Goal: Transaction & Acquisition: Subscribe to service/newsletter

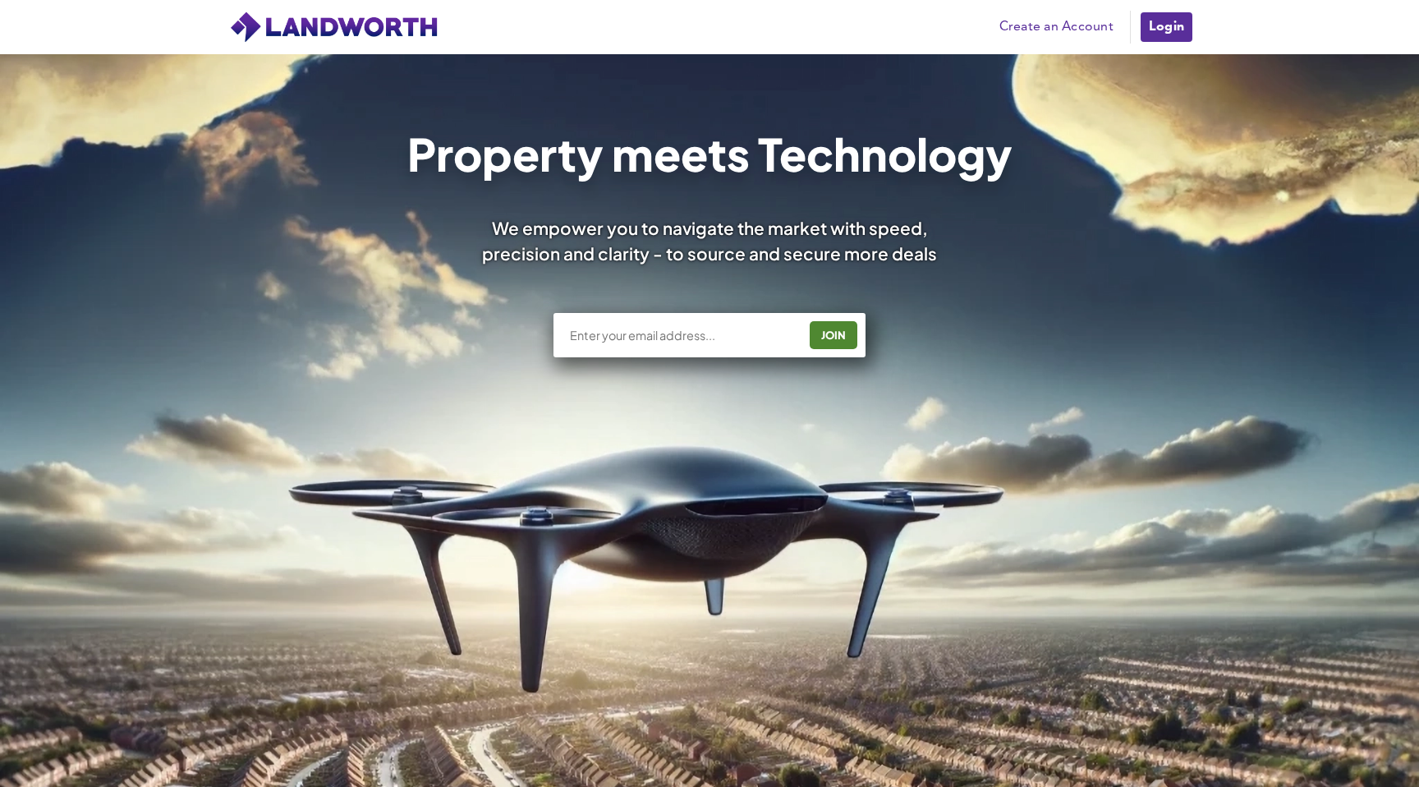
click at [1166, 32] on link "Login" at bounding box center [1166, 27] width 55 height 33
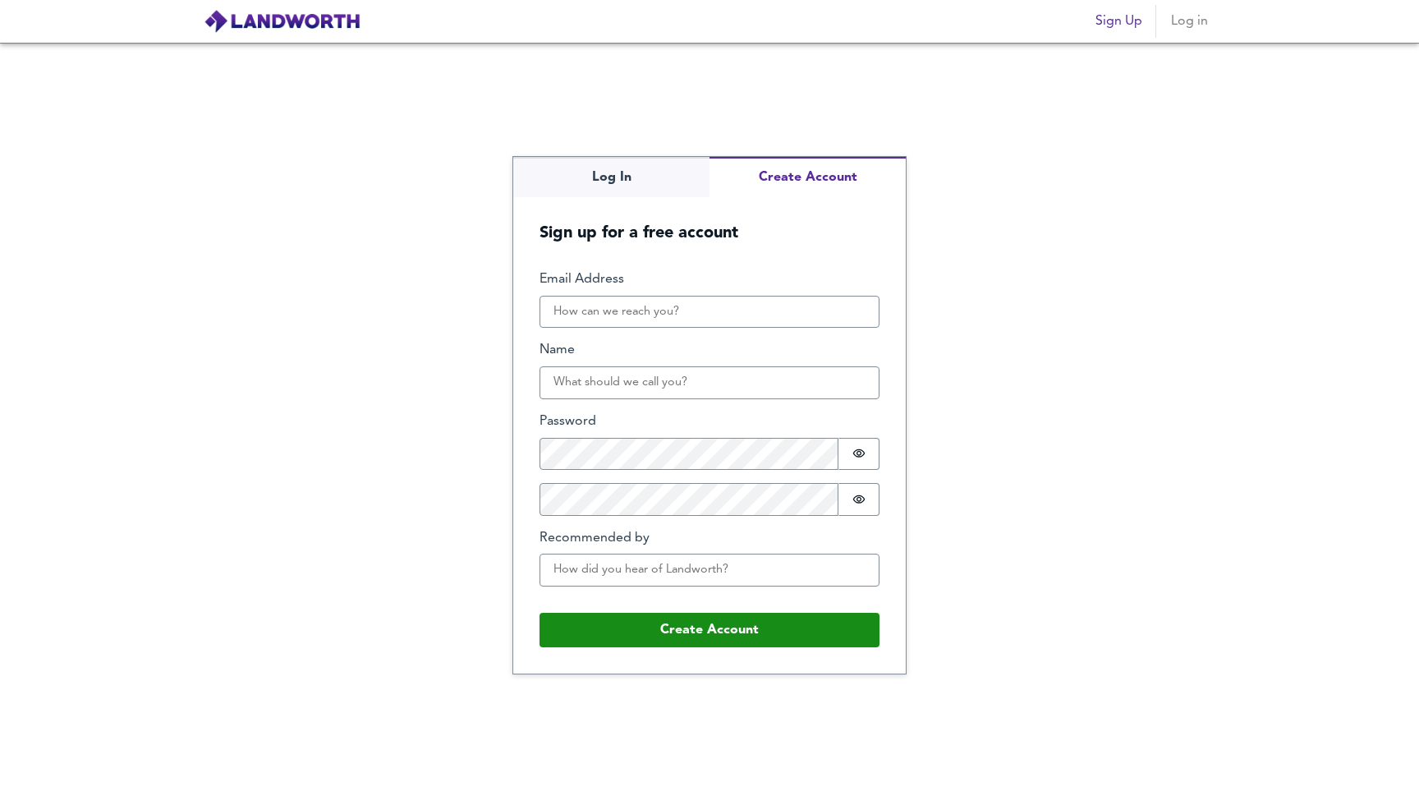
click at [787, 243] on div "Log In Create Account Sign up for a free account Email Address Name Password Pa…" at bounding box center [709, 415] width 393 height 517
click at [678, 319] on input "Email Address" at bounding box center [710, 312] width 340 height 33
type input "manneswathi26@gmail.com"
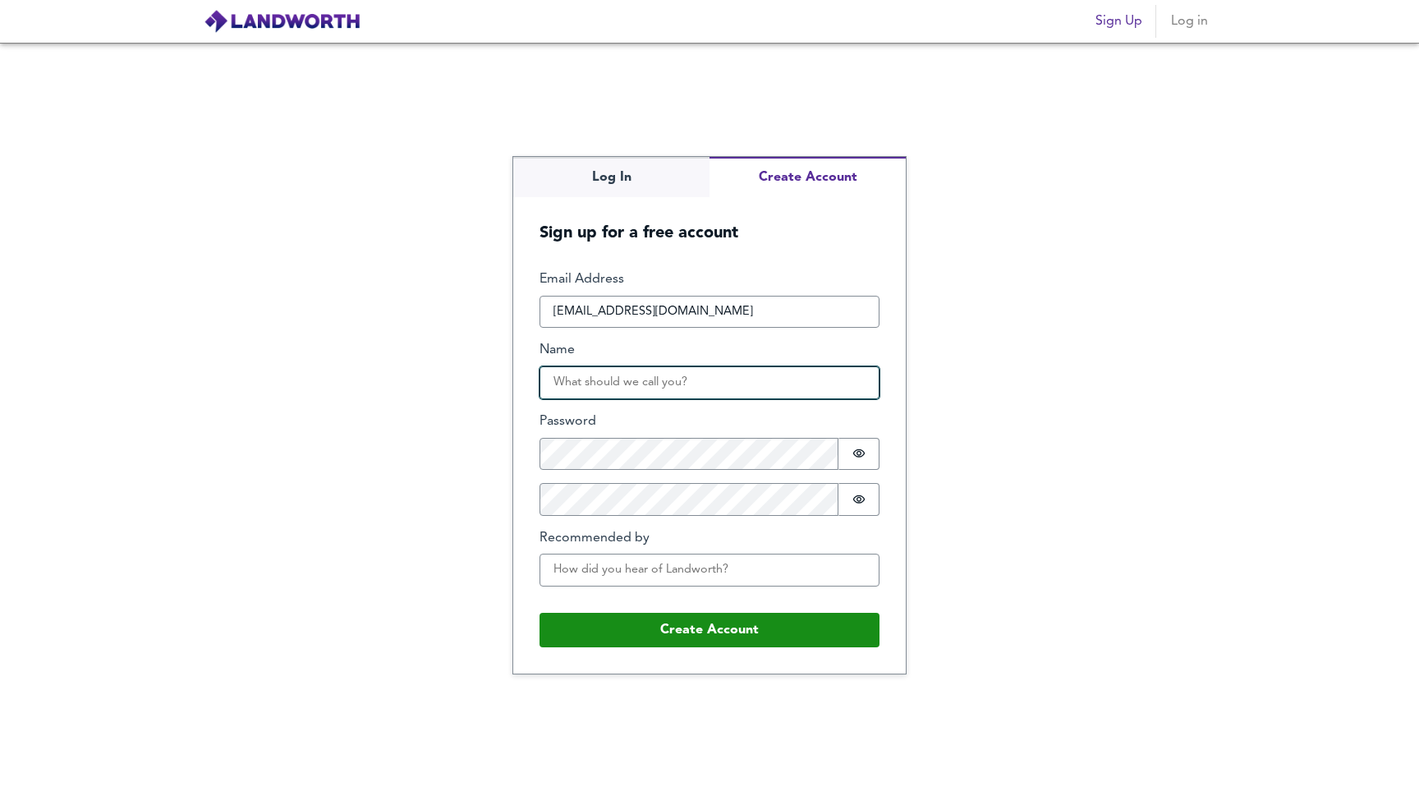
click at [668, 393] on input "Name" at bounding box center [710, 382] width 340 height 33
click at [668, 389] on input "Name" at bounding box center [710, 382] width 340 height 33
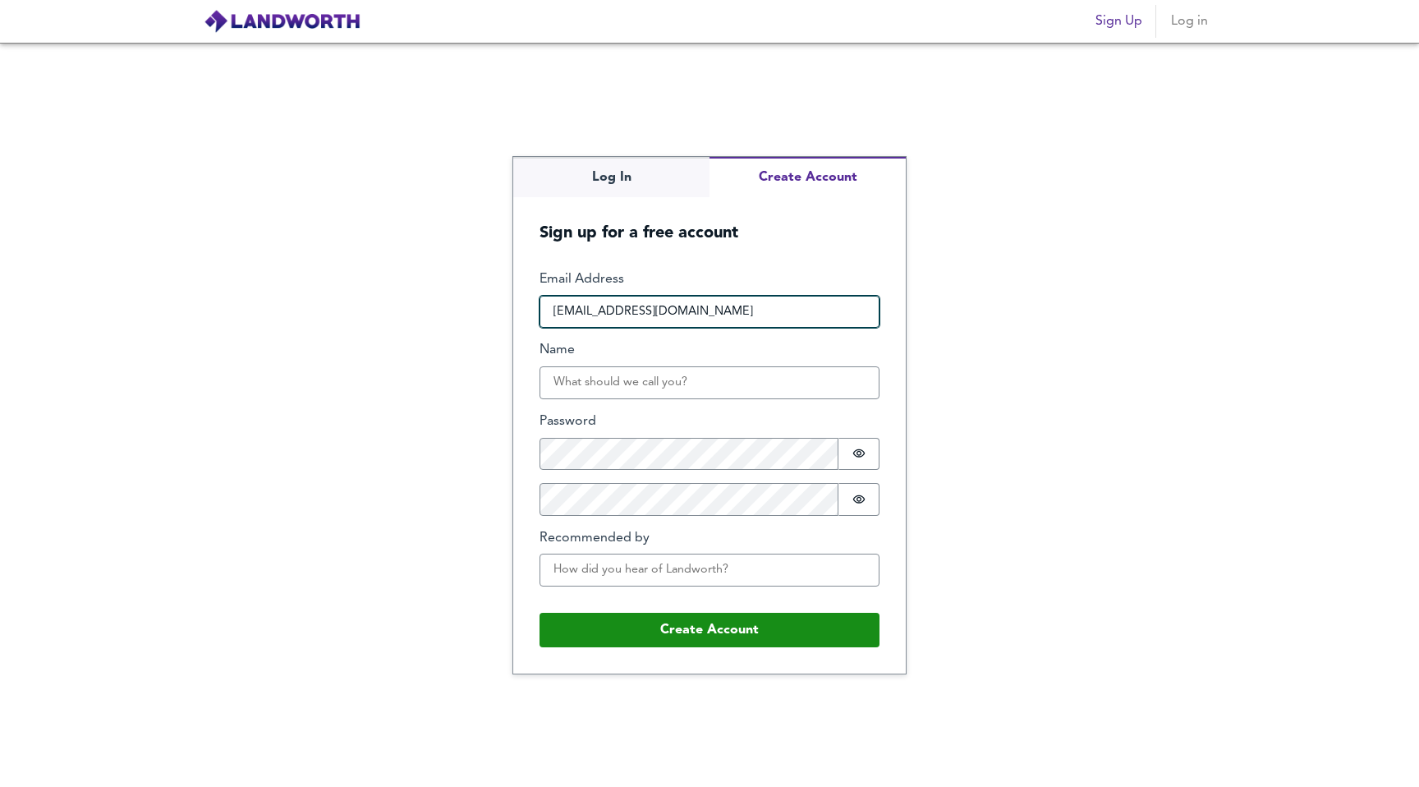
click at [710, 315] on input "manneswathi26@gmail.com" at bounding box center [710, 312] width 340 height 33
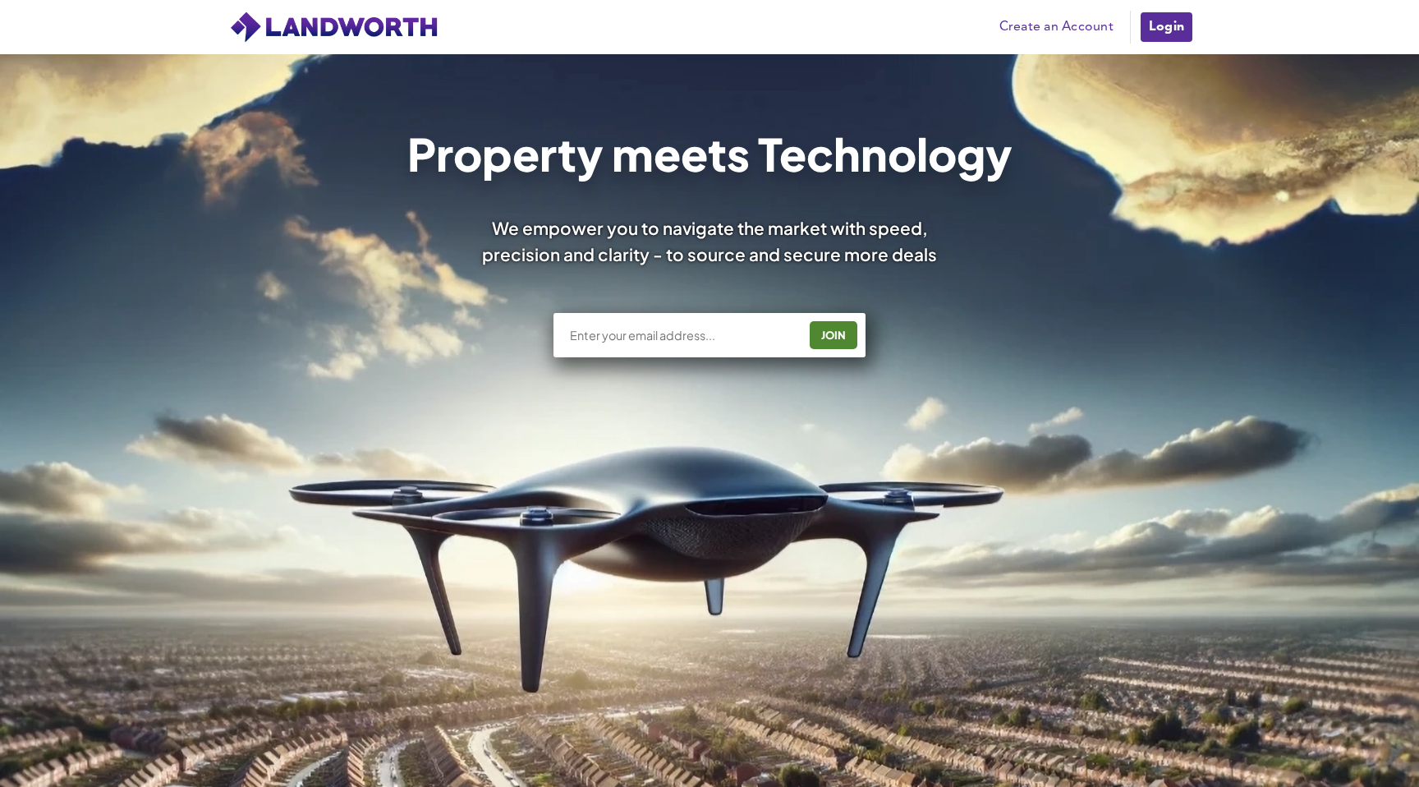
click at [740, 351] on div "JOIN" at bounding box center [710, 335] width 312 height 44
click at [731, 336] on input "text" at bounding box center [682, 335] width 229 height 16
type input "vivya.pro@gmail.com"
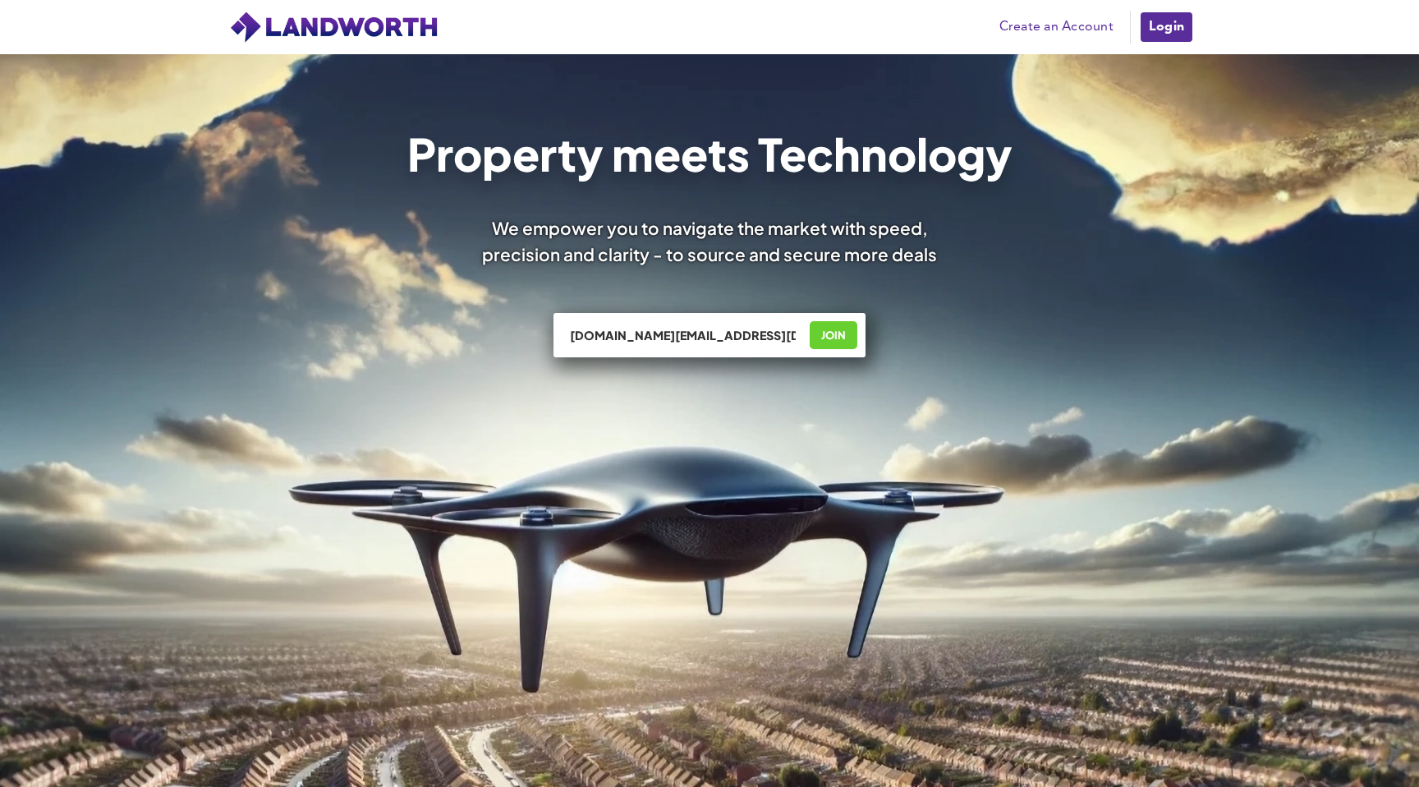
click at [831, 338] on div "JOIN" at bounding box center [834, 335] width 38 height 26
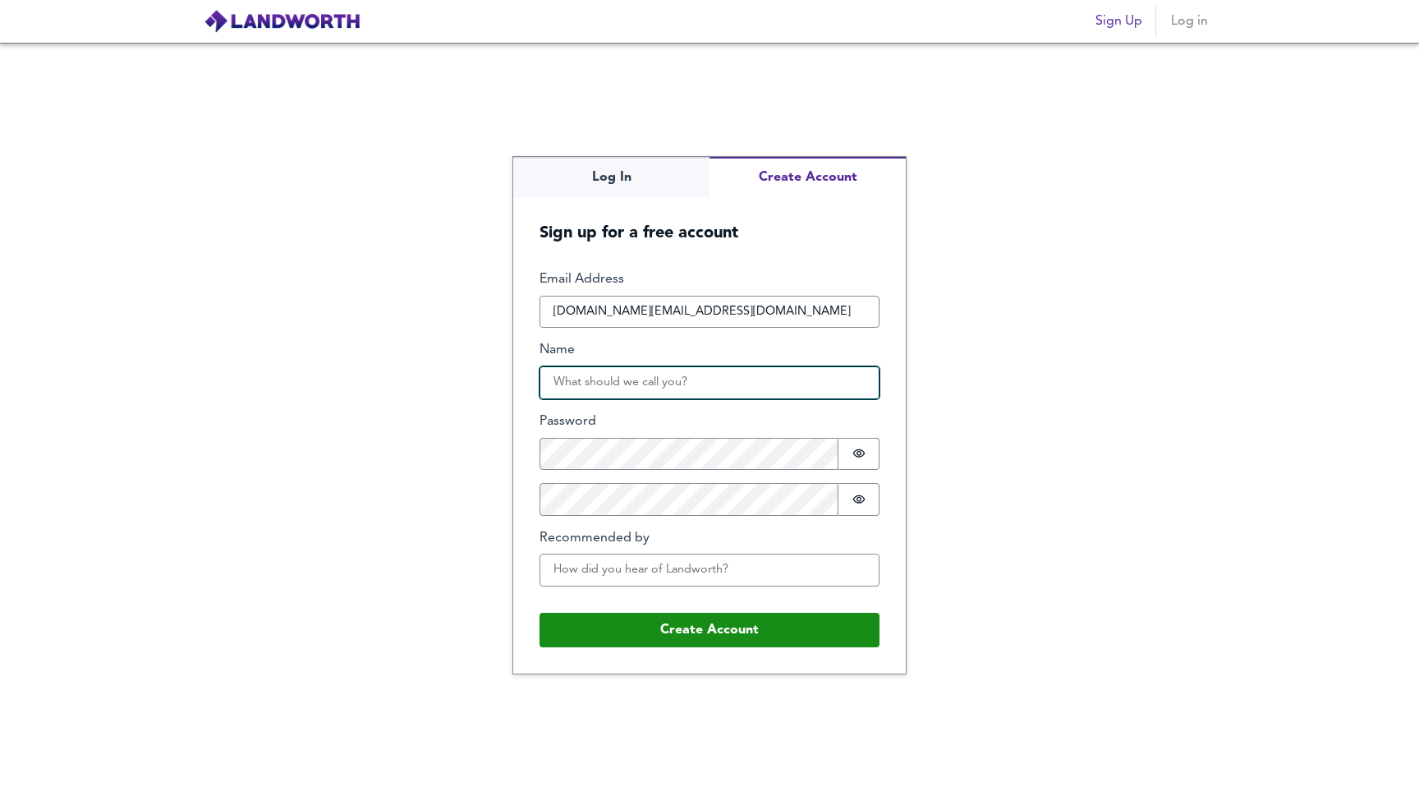
click at [661, 391] on input "Name" at bounding box center [710, 382] width 340 height 33
type input "Manne"
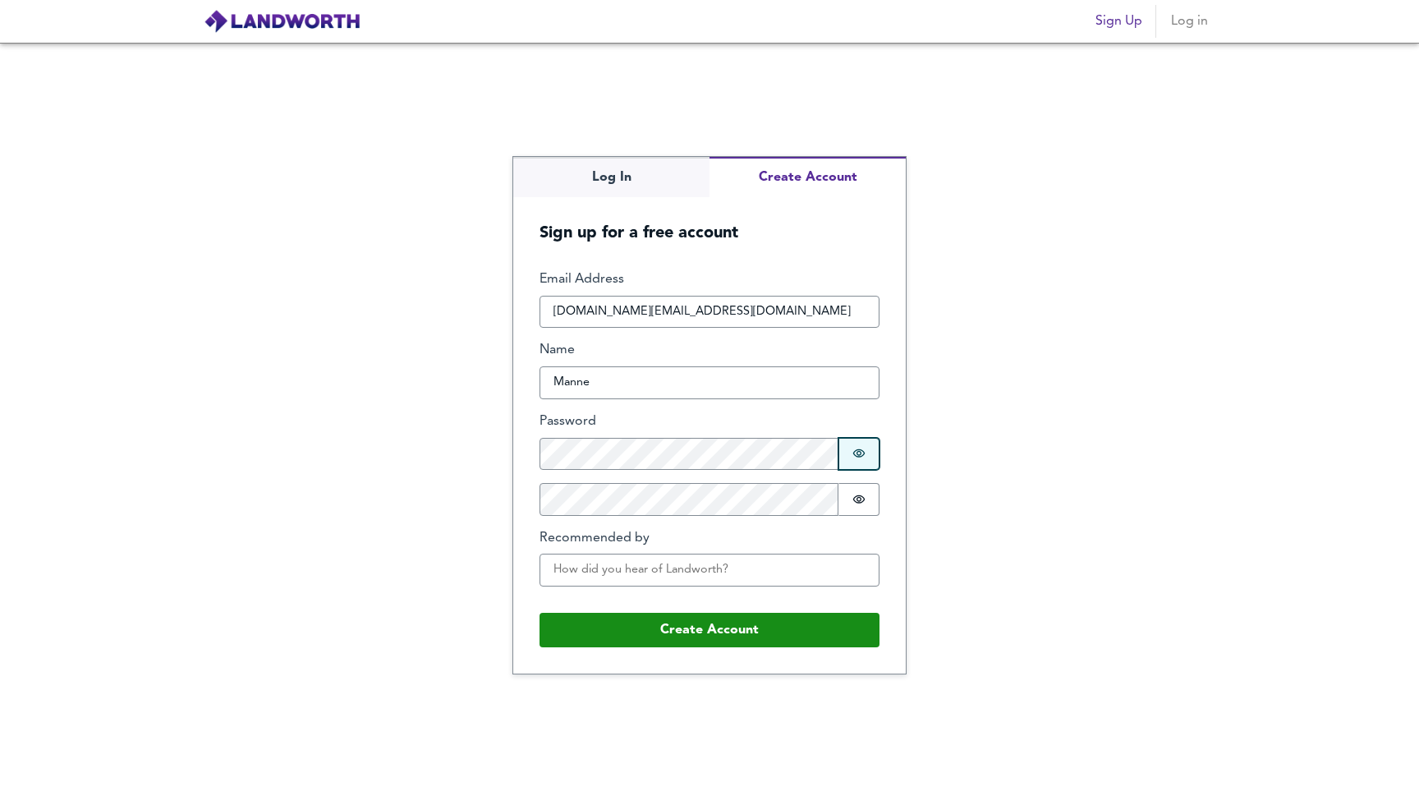
click at [866, 452] on button "Password is hidden" at bounding box center [858, 454] width 41 height 33
click at [864, 506] on button "Password is hidden" at bounding box center [858, 499] width 41 height 33
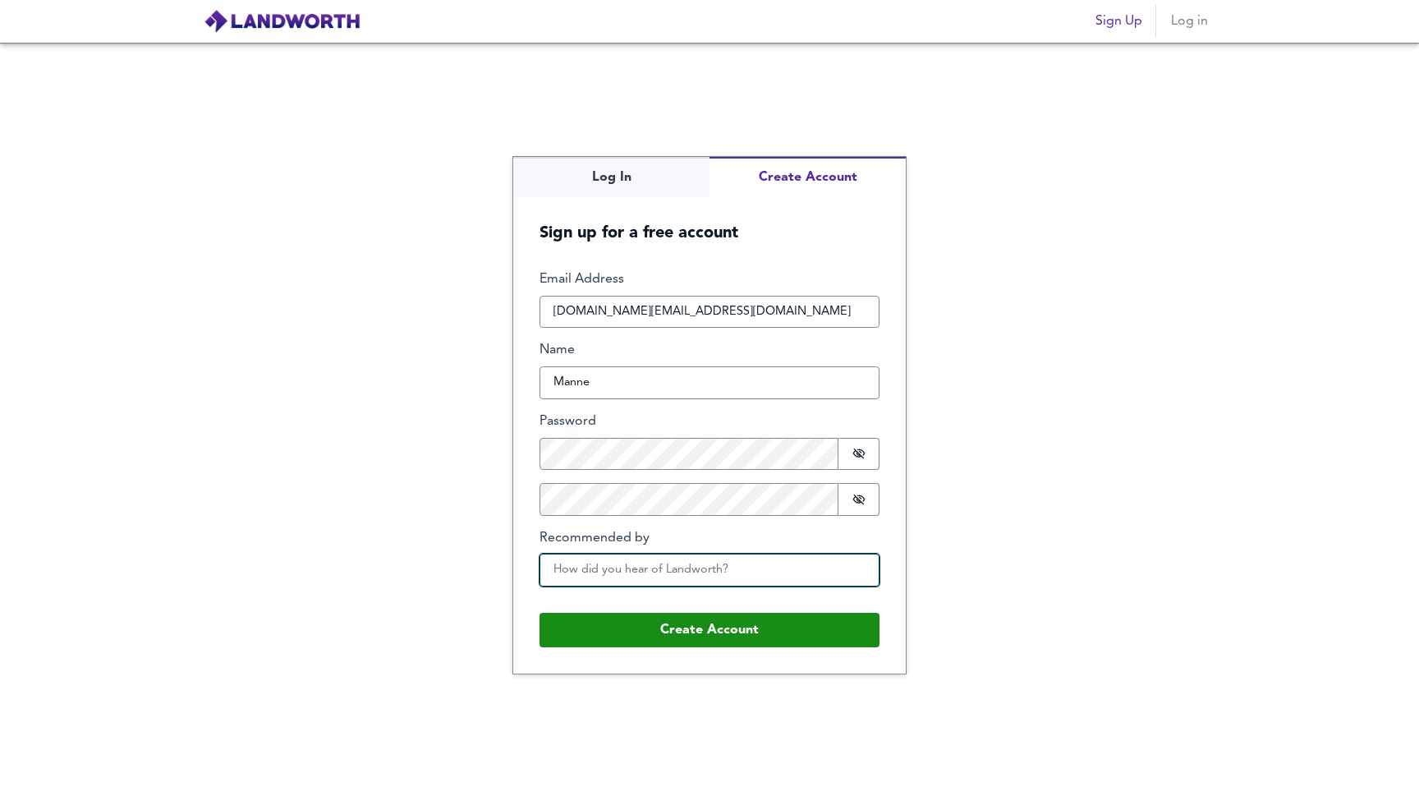
click at [718, 565] on input "Recommended by" at bounding box center [710, 570] width 340 height 33
click at [715, 572] on input "Recommended by" at bounding box center [710, 570] width 340 height 33
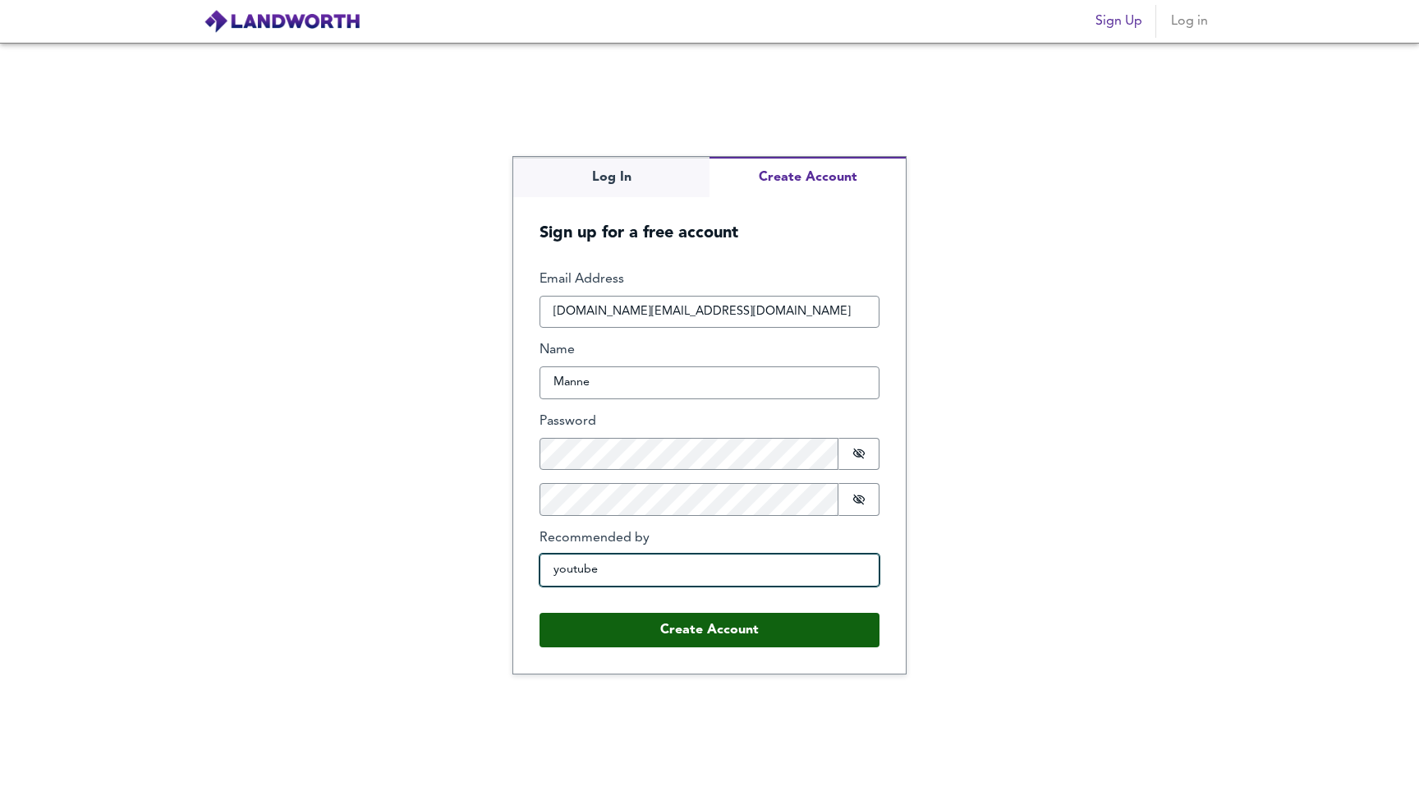
type input "youtube"
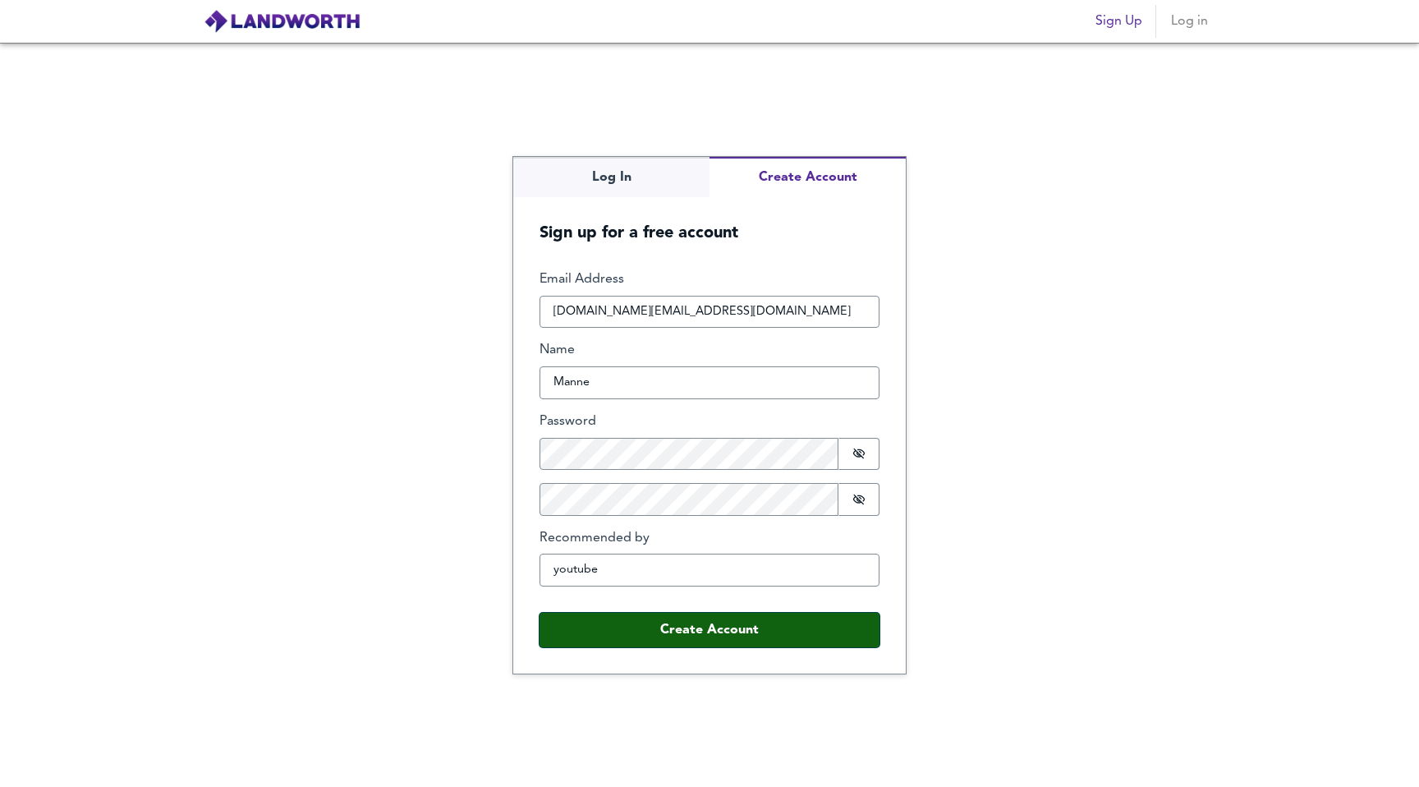
click at [766, 632] on button "Create Account" at bounding box center [710, 630] width 340 height 34
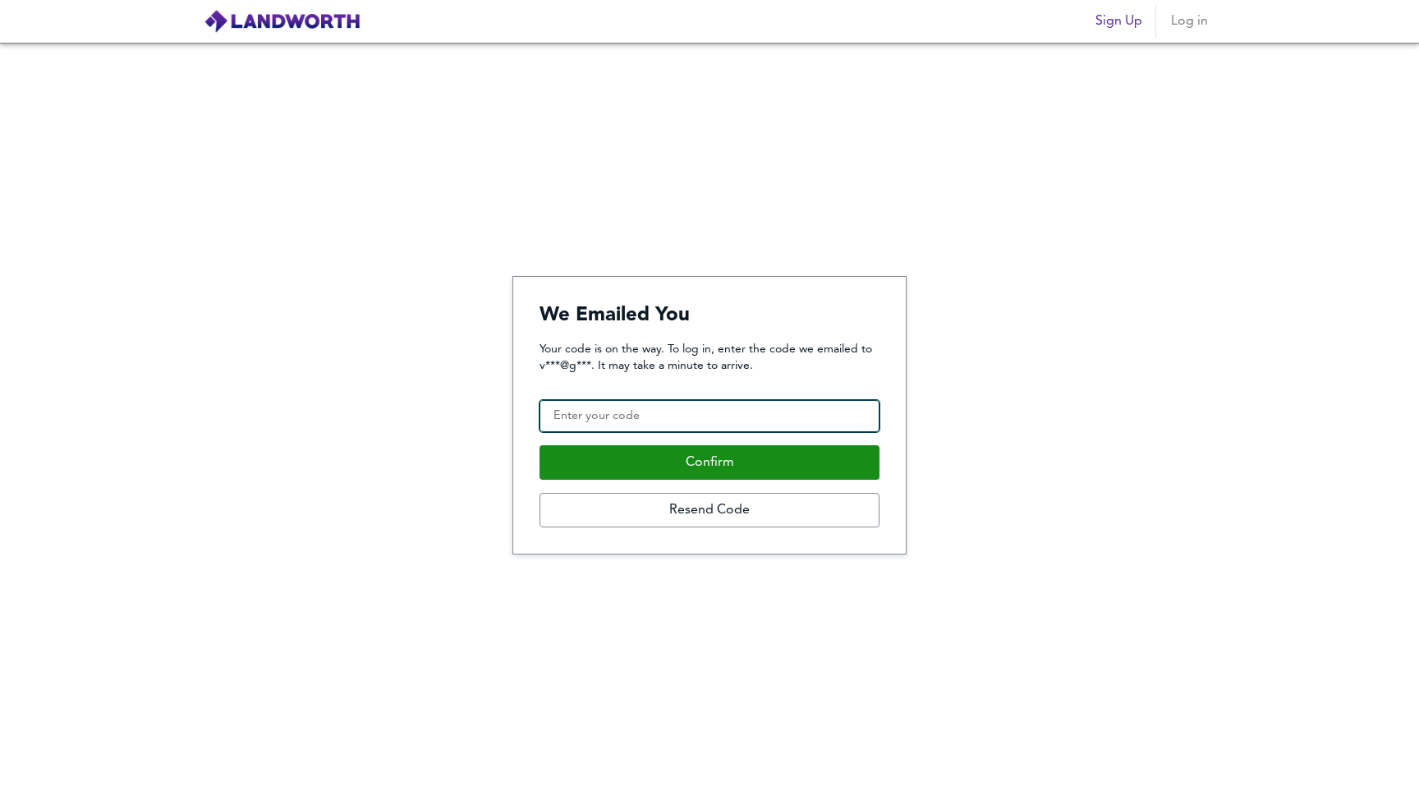
click at [767, 423] on input "Confirmation Code" at bounding box center [710, 416] width 340 height 33
type input "972056"
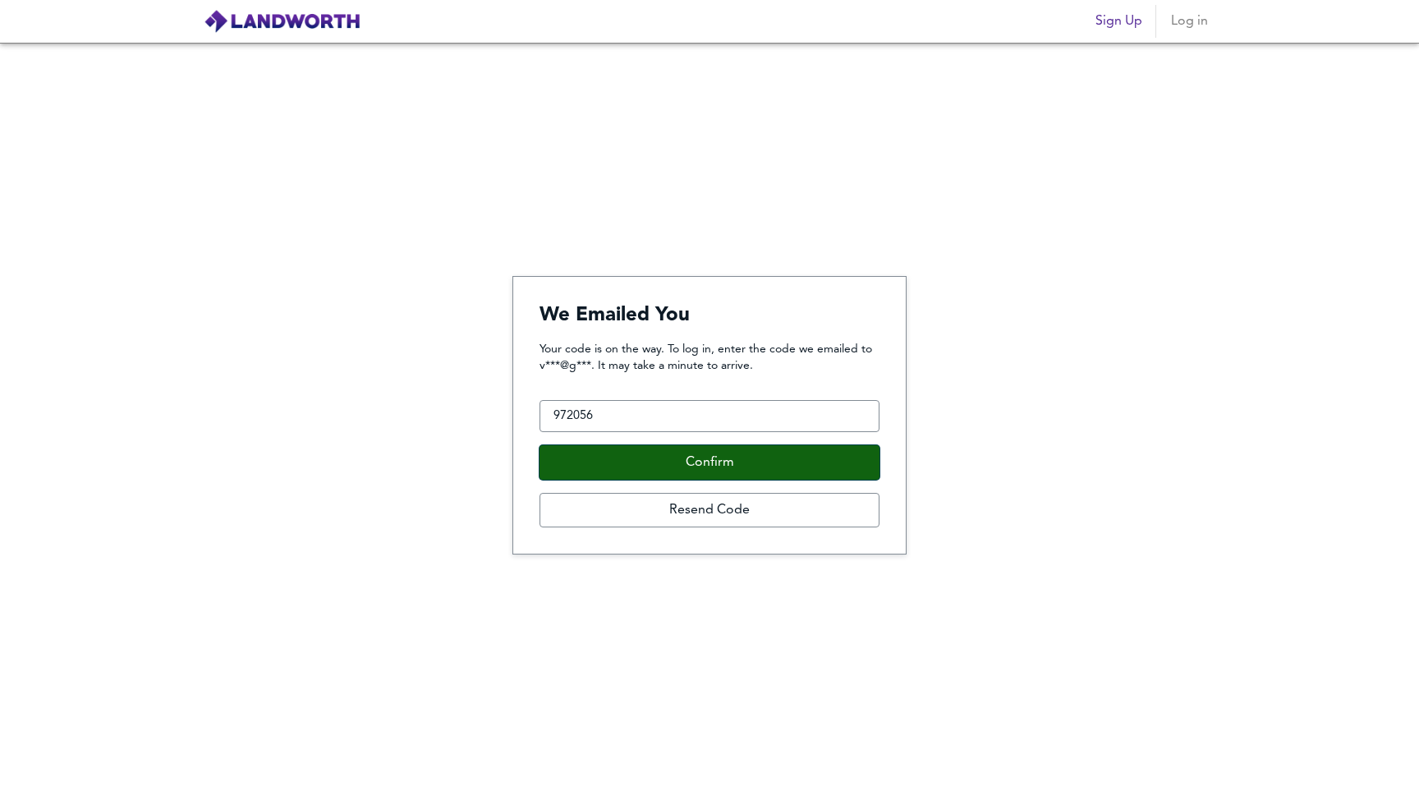
click at [790, 462] on button "Confirm" at bounding box center [710, 462] width 340 height 34
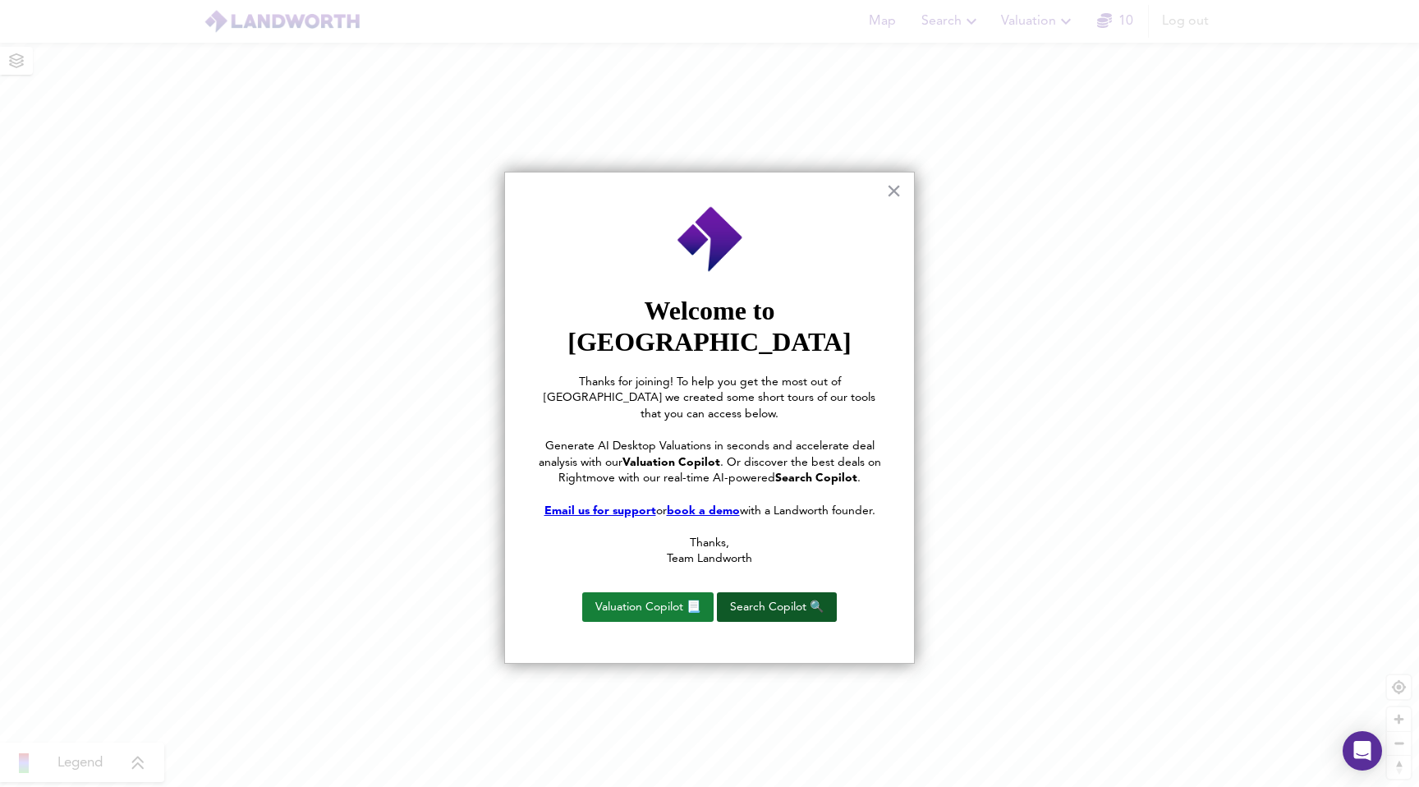
click at [815, 592] on button "Search Copilot 🔍" at bounding box center [777, 607] width 120 height 30
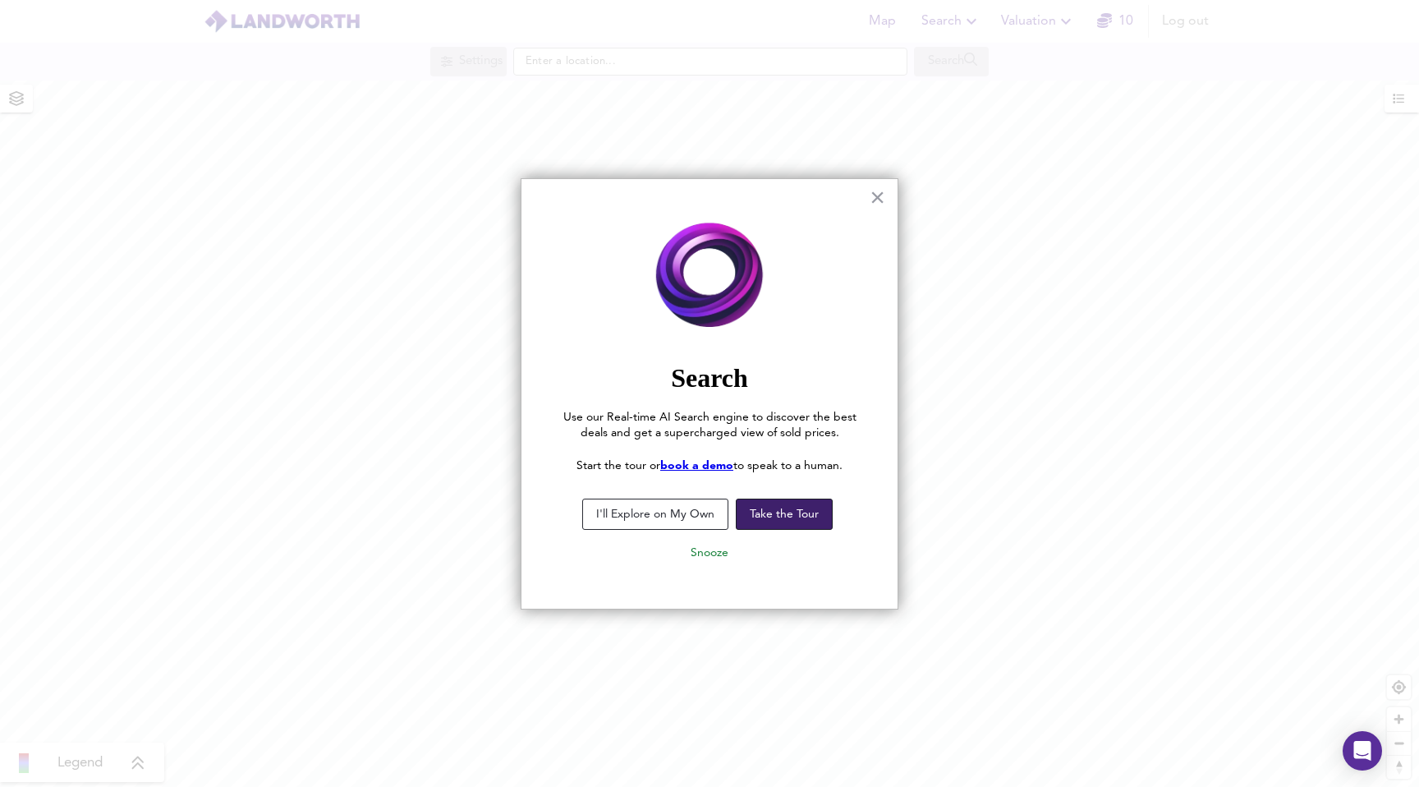
click at [753, 509] on button "Take the Tour" at bounding box center [784, 513] width 97 height 31
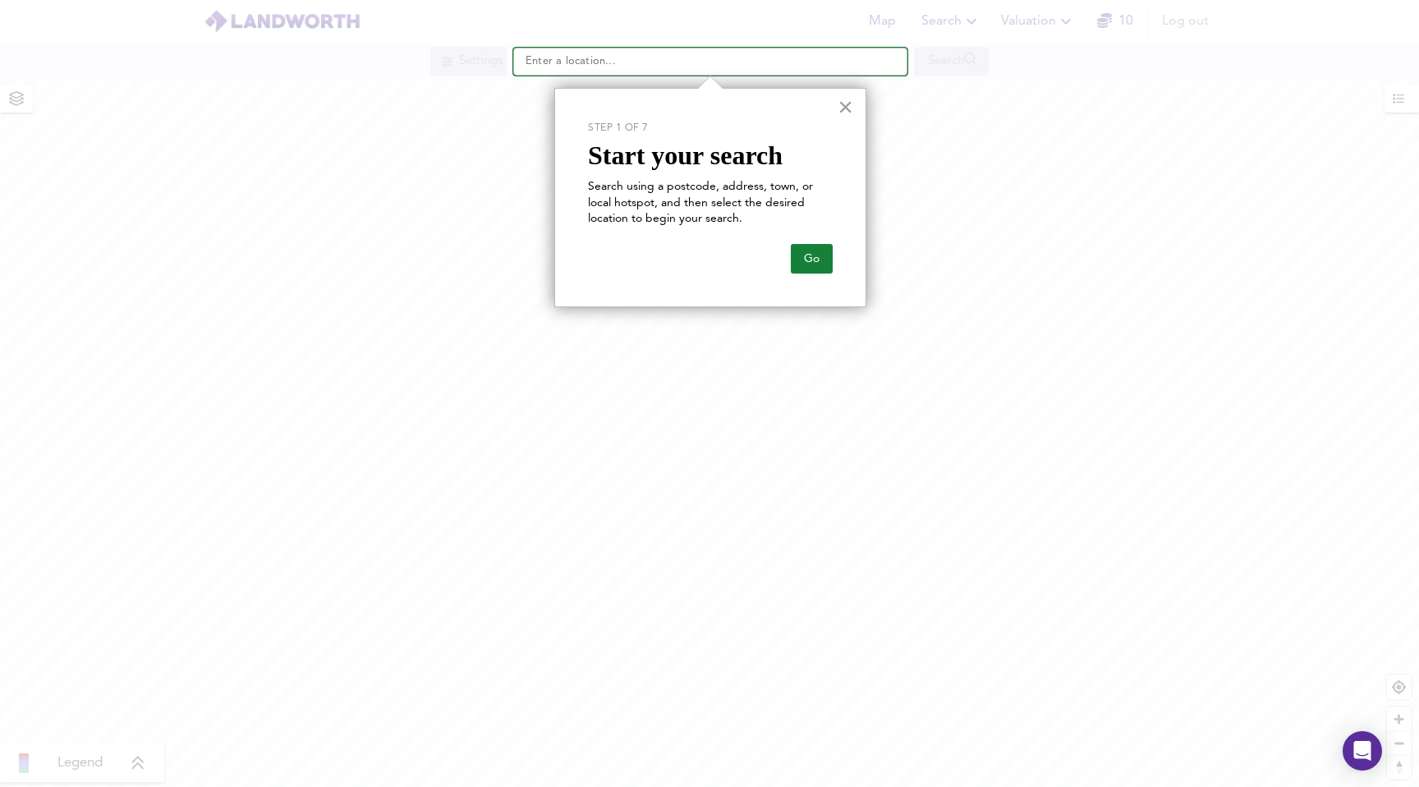
click at [567, 55] on input "text" at bounding box center [710, 62] width 394 height 28
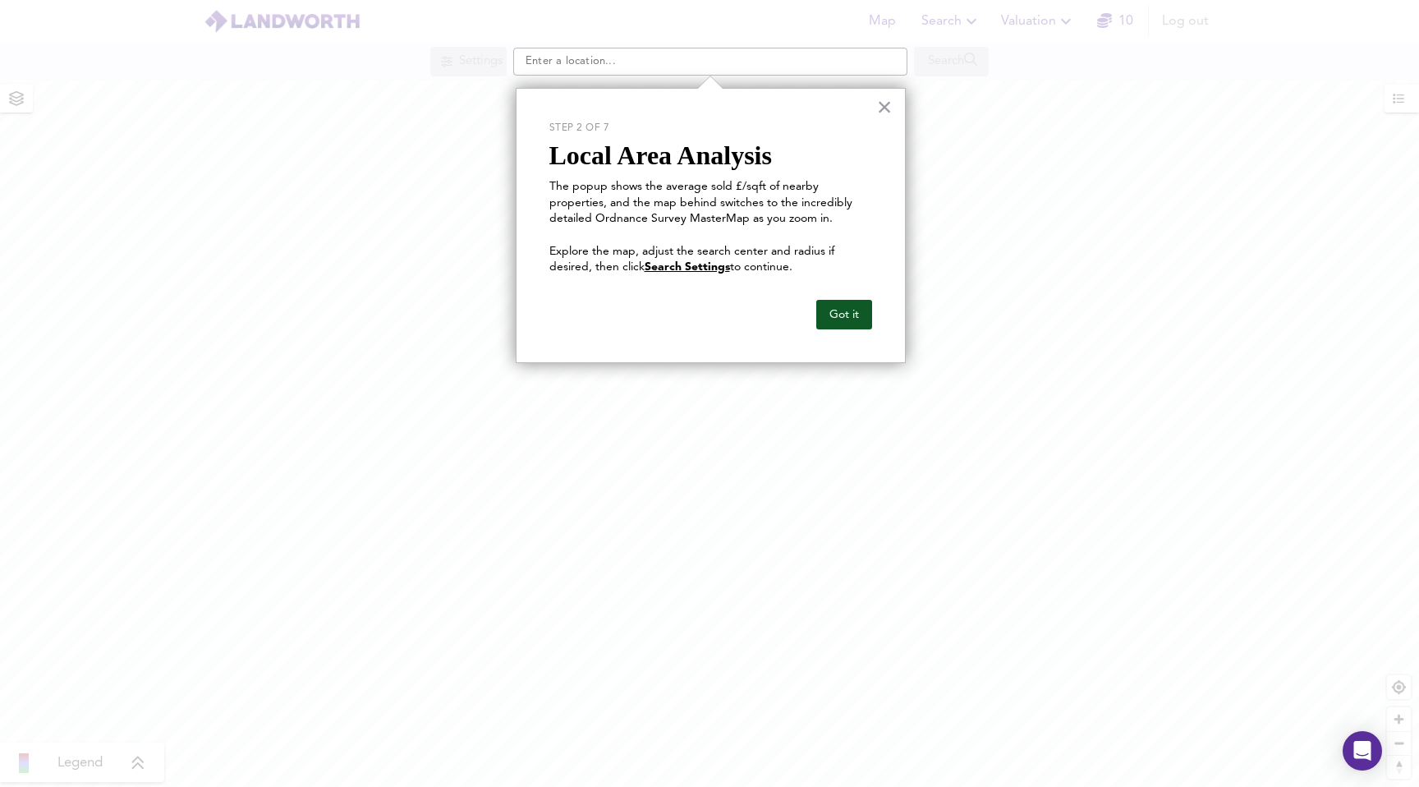
click at [845, 318] on button "Got it" at bounding box center [844, 315] width 56 height 30
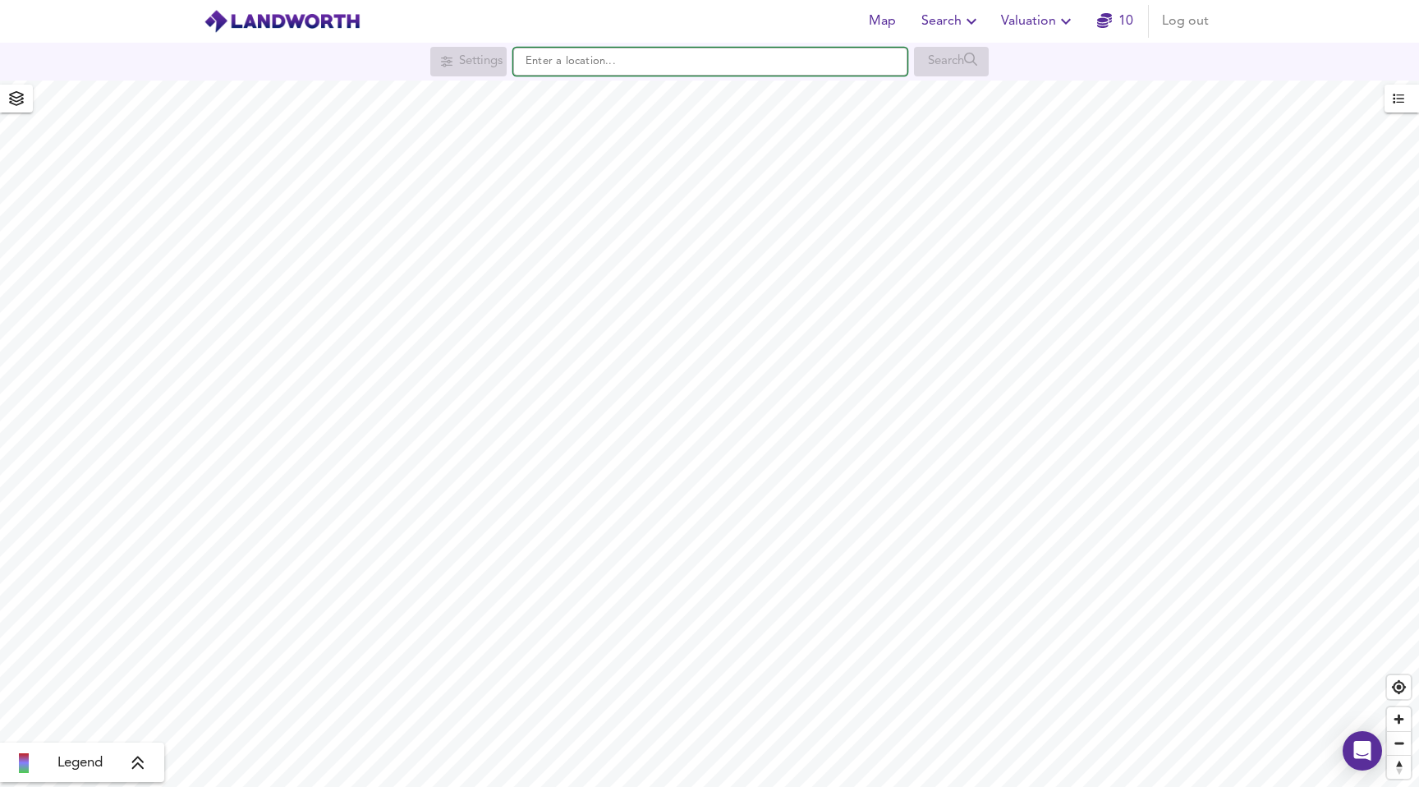
click at [612, 62] on input "text" at bounding box center [710, 62] width 394 height 28
click at [713, 55] on input "text" at bounding box center [710, 62] width 394 height 28
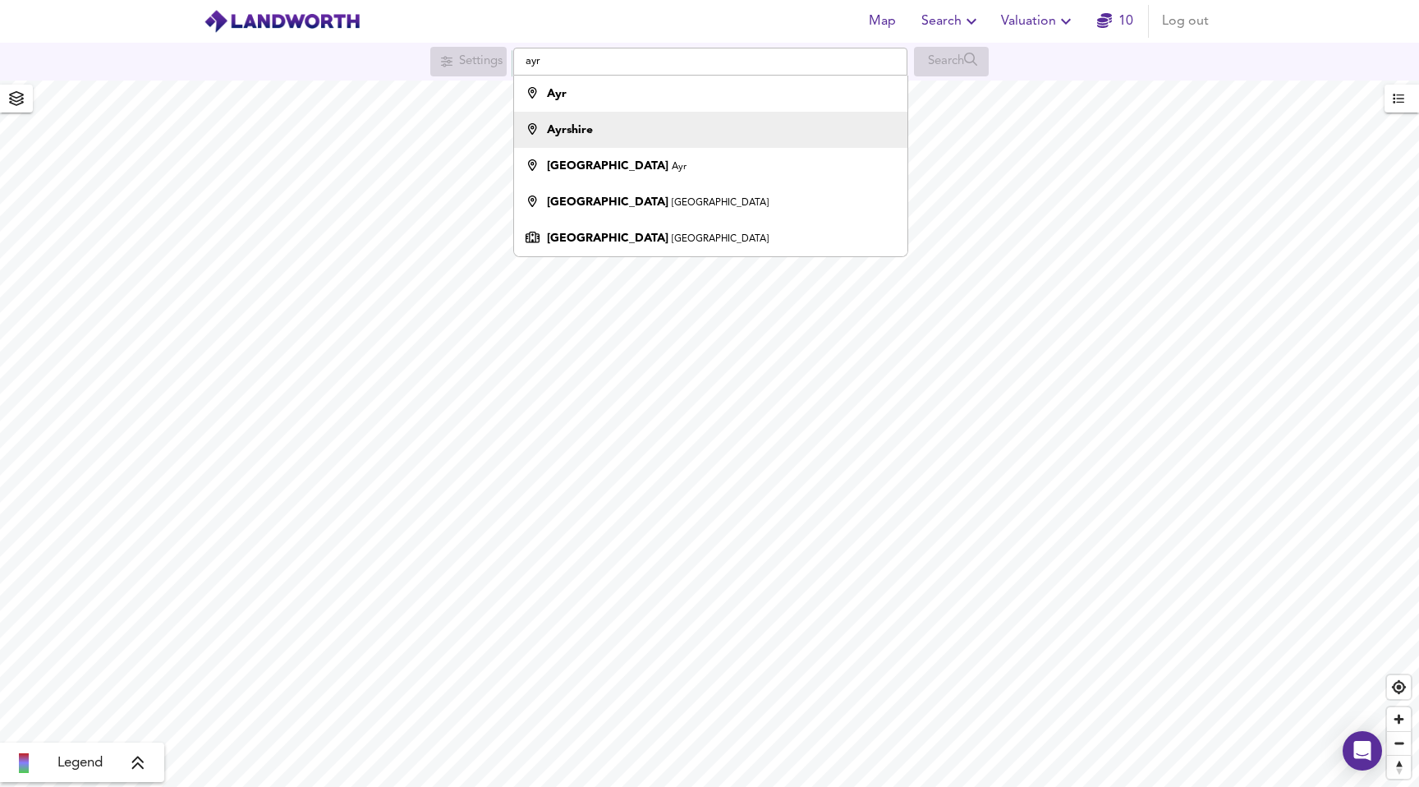
click at [711, 132] on div "Ayrshire" at bounding box center [706, 130] width 377 height 16
type input "Ayrshire"
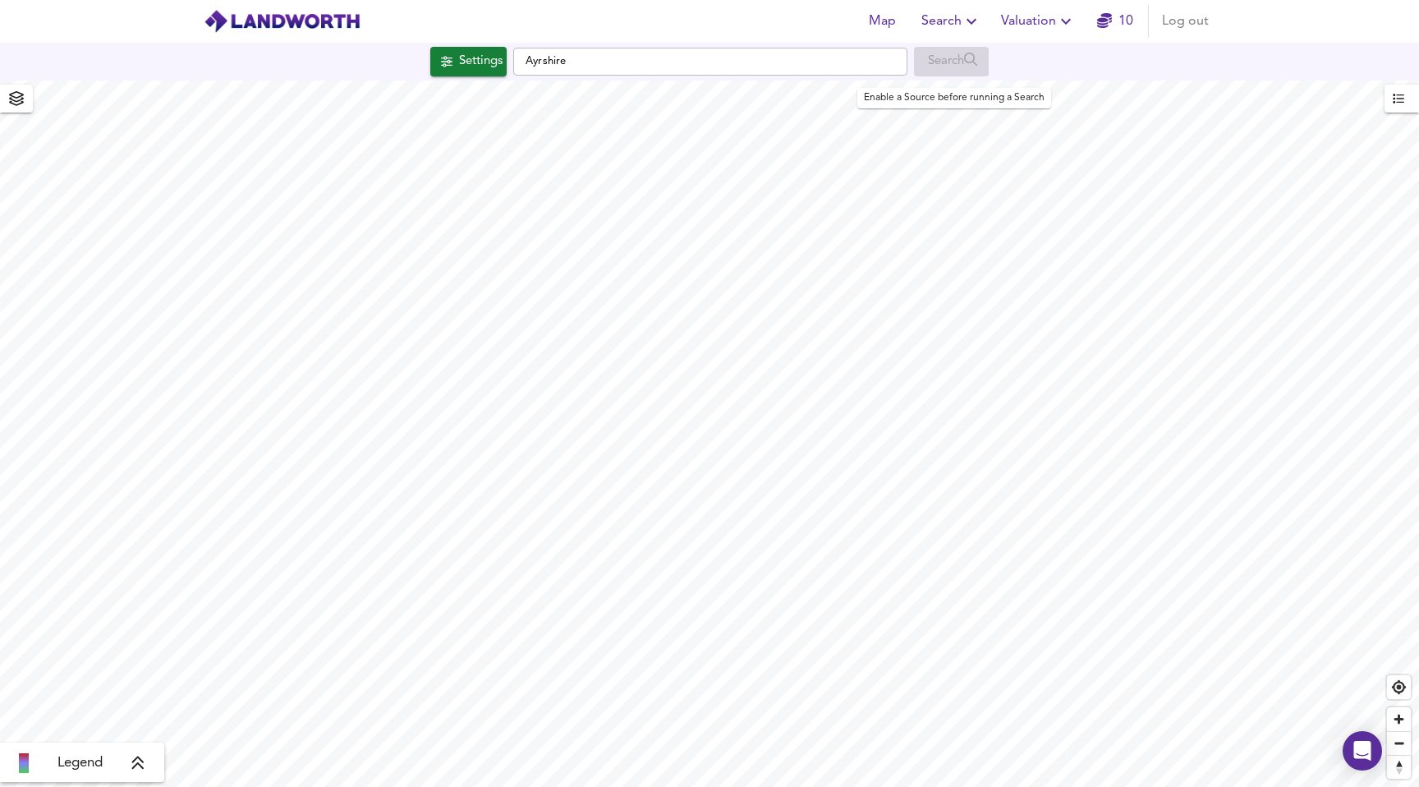
click at [951, 67] on div "Search" at bounding box center [951, 62] width 75 height 30
checkbox input "false"
checkbox input "true"
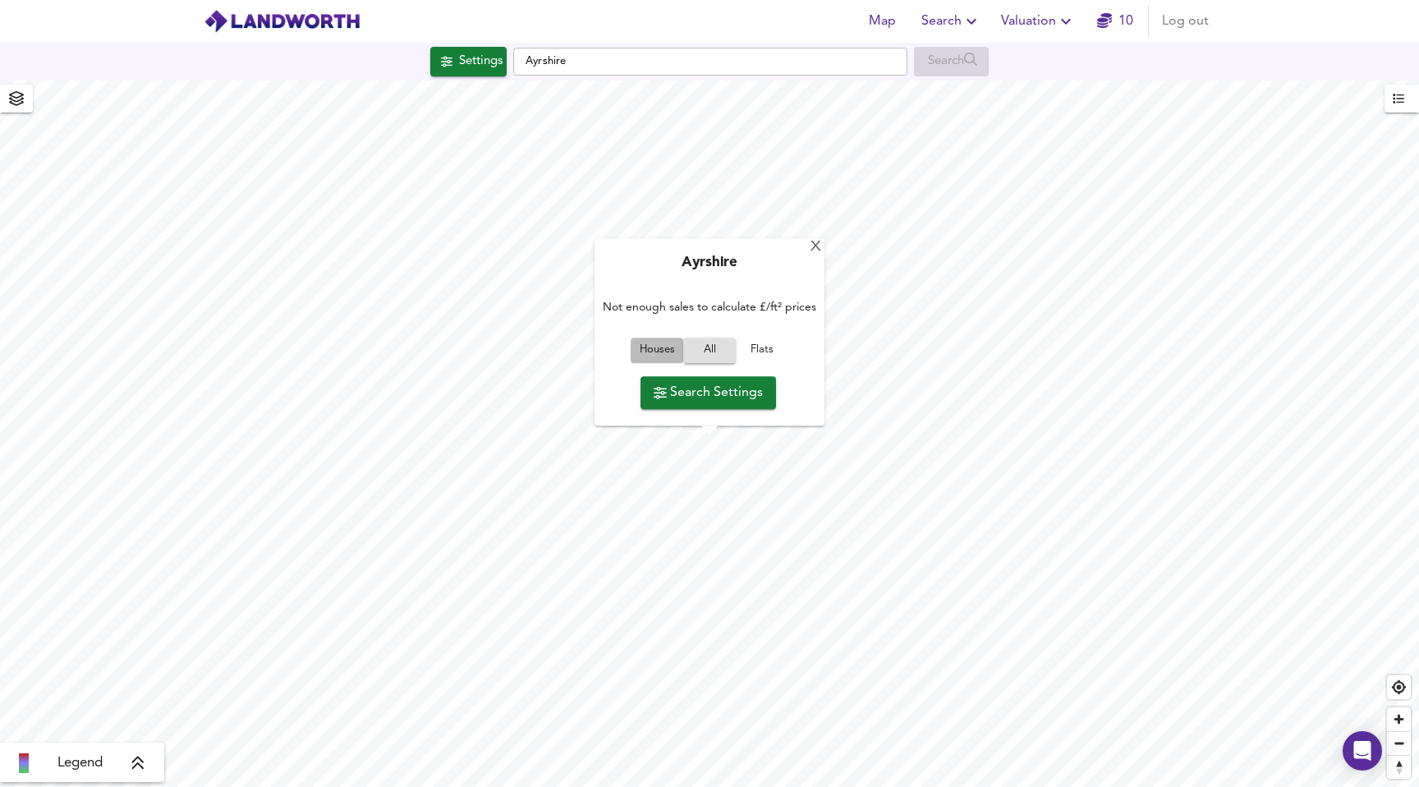
click at [664, 354] on span "Houses" at bounding box center [657, 351] width 44 height 19
click at [715, 343] on span "All" at bounding box center [709, 351] width 44 height 19
click at [763, 350] on span "Flats" at bounding box center [762, 351] width 44 height 19
click at [705, 350] on span "All" at bounding box center [709, 351] width 44 height 19
click at [655, 350] on span "Houses" at bounding box center [657, 351] width 44 height 19
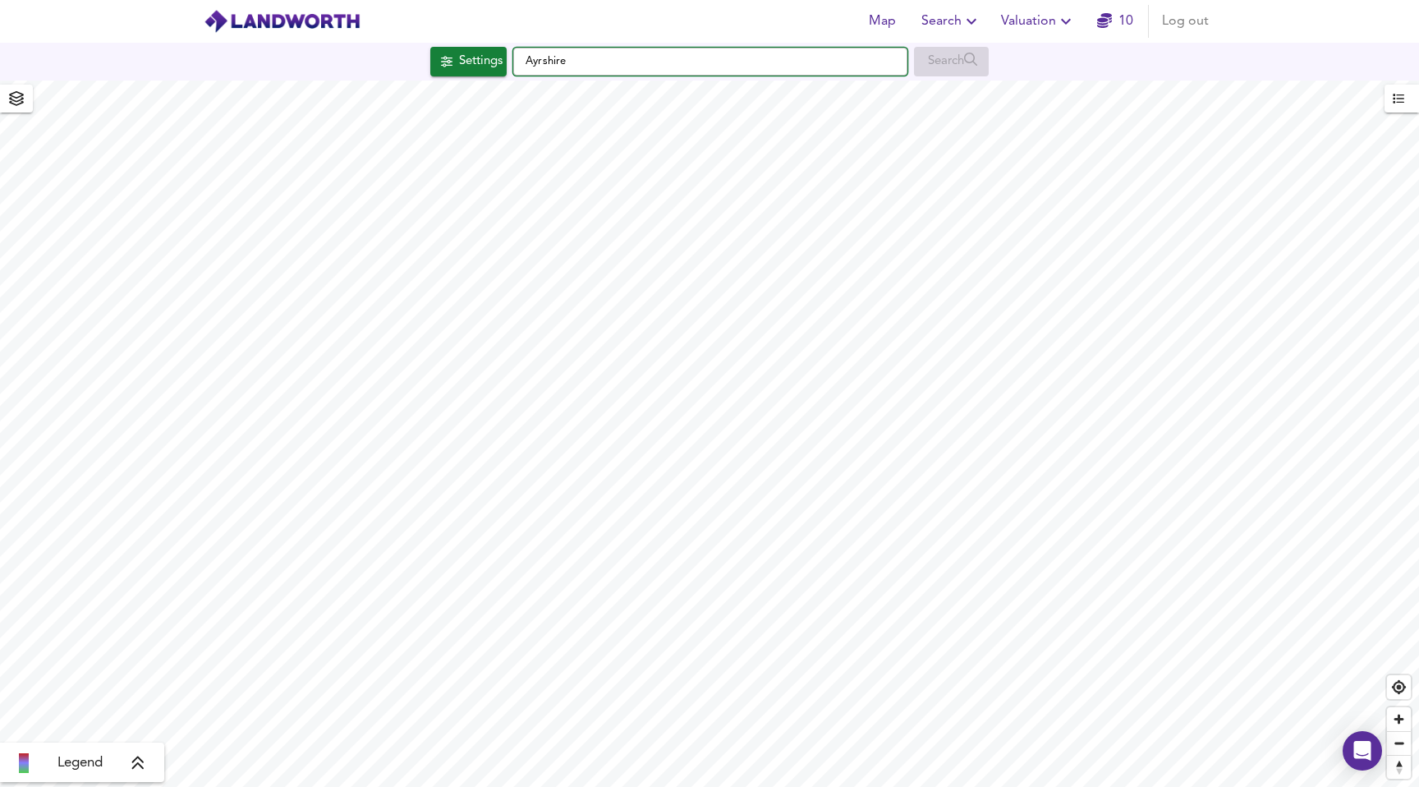
click at [760, 70] on input "Ayrshire" at bounding box center [710, 62] width 394 height 28
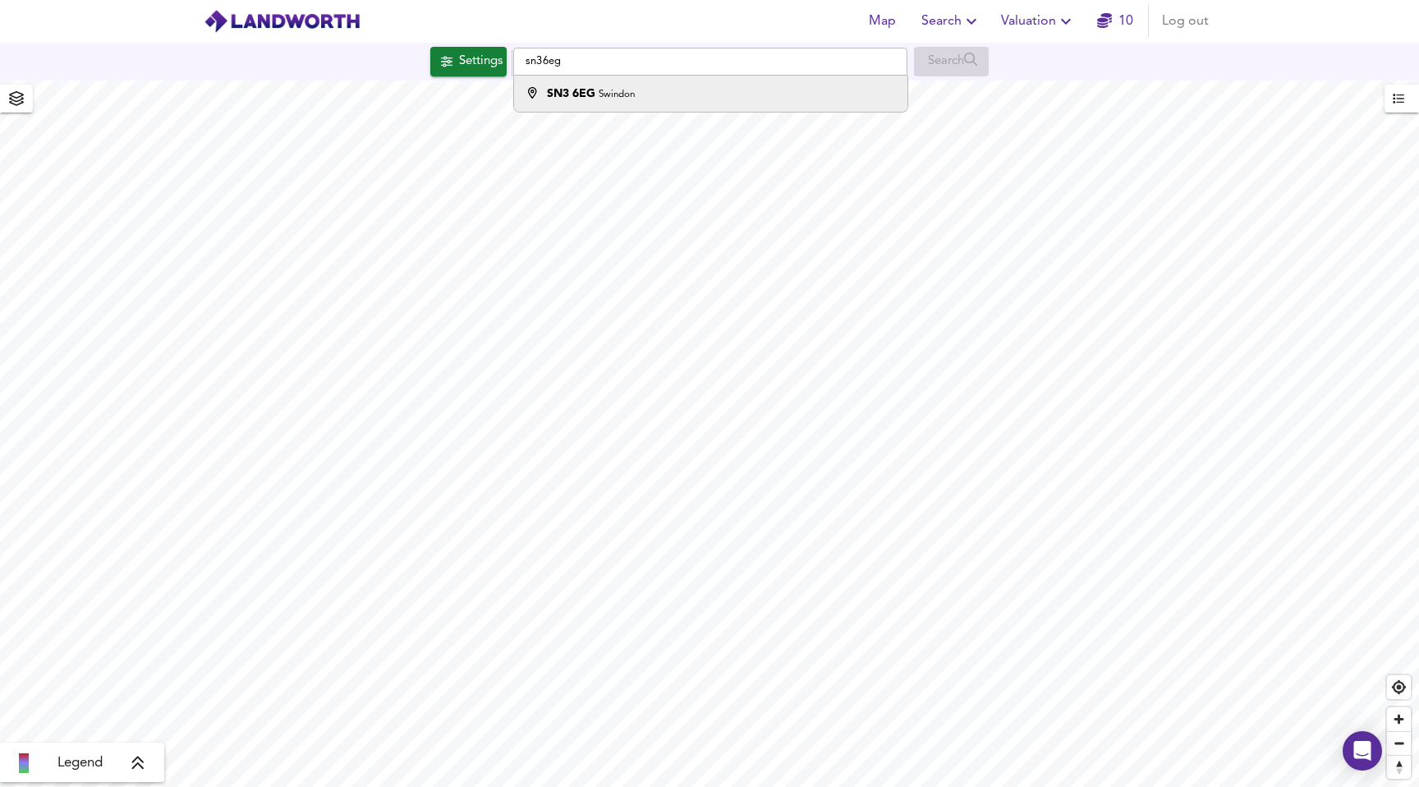
click at [754, 107] on li "SN3 6EG Swindon" at bounding box center [710, 94] width 393 height 36
type input "Swindon SN3 6EG"
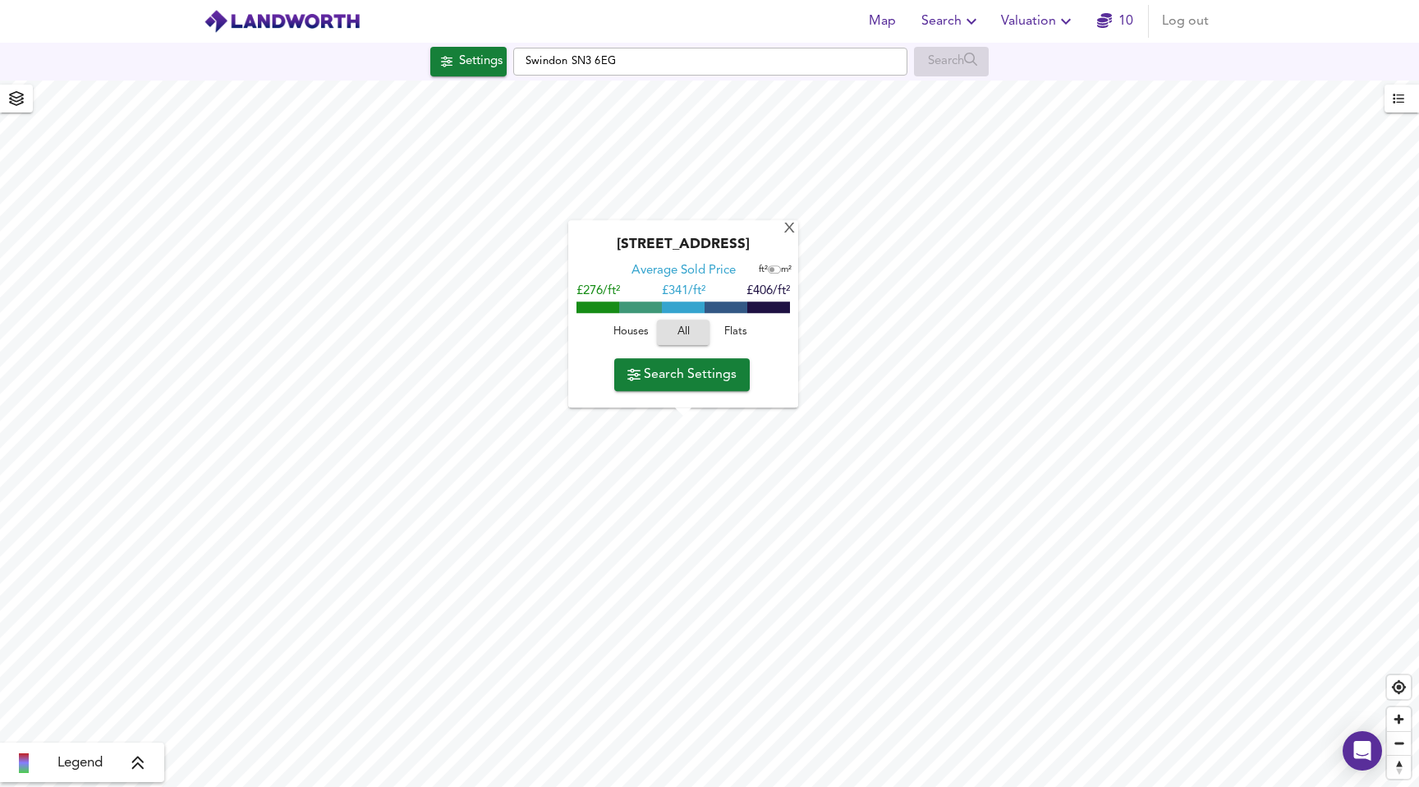
click at [641, 331] on span "Houses" at bounding box center [631, 333] width 44 height 19
click at [730, 333] on span "Flats" at bounding box center [736, 333] width 44 height 19
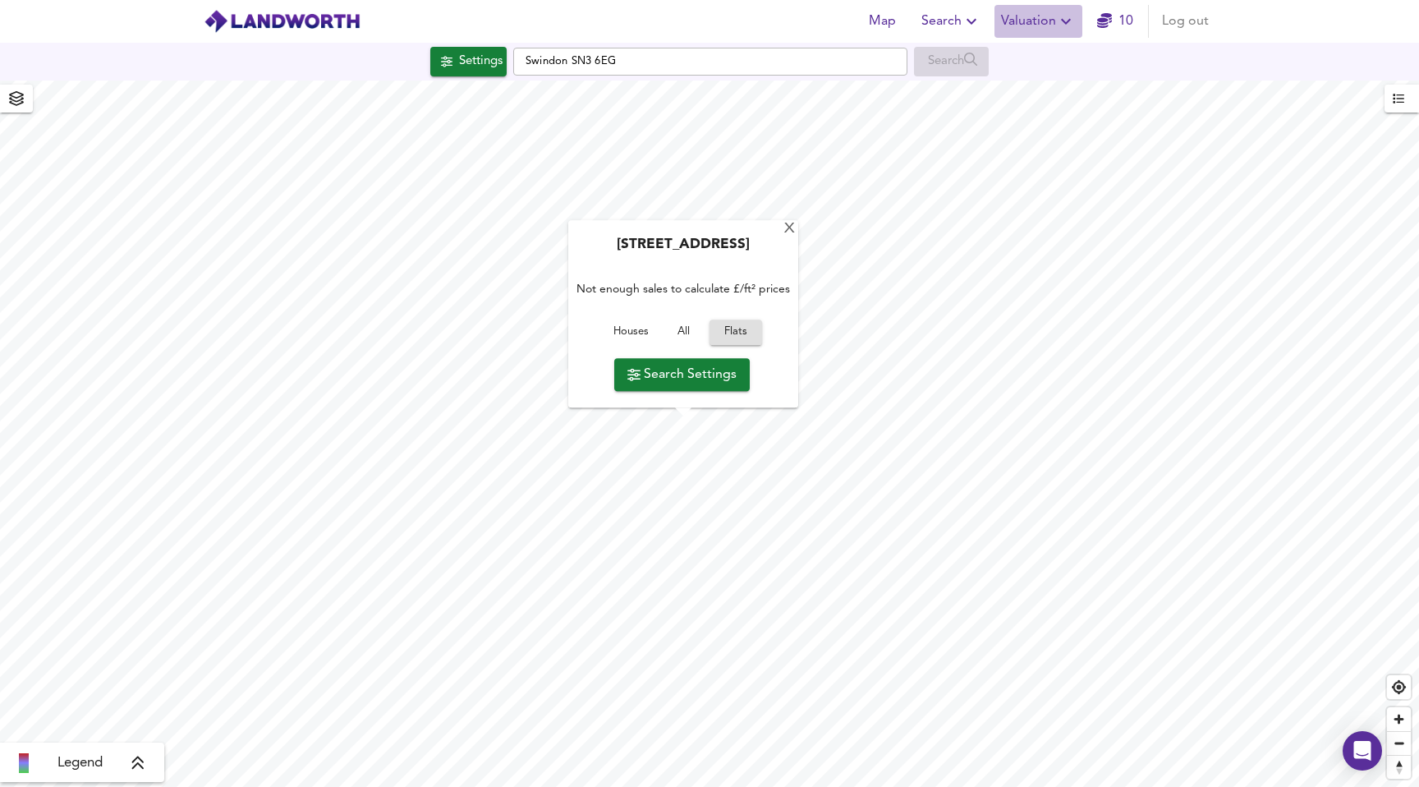
click at [1029, 21] on span "Valuation" at bounding box center [1038, 21] width 75 height 23
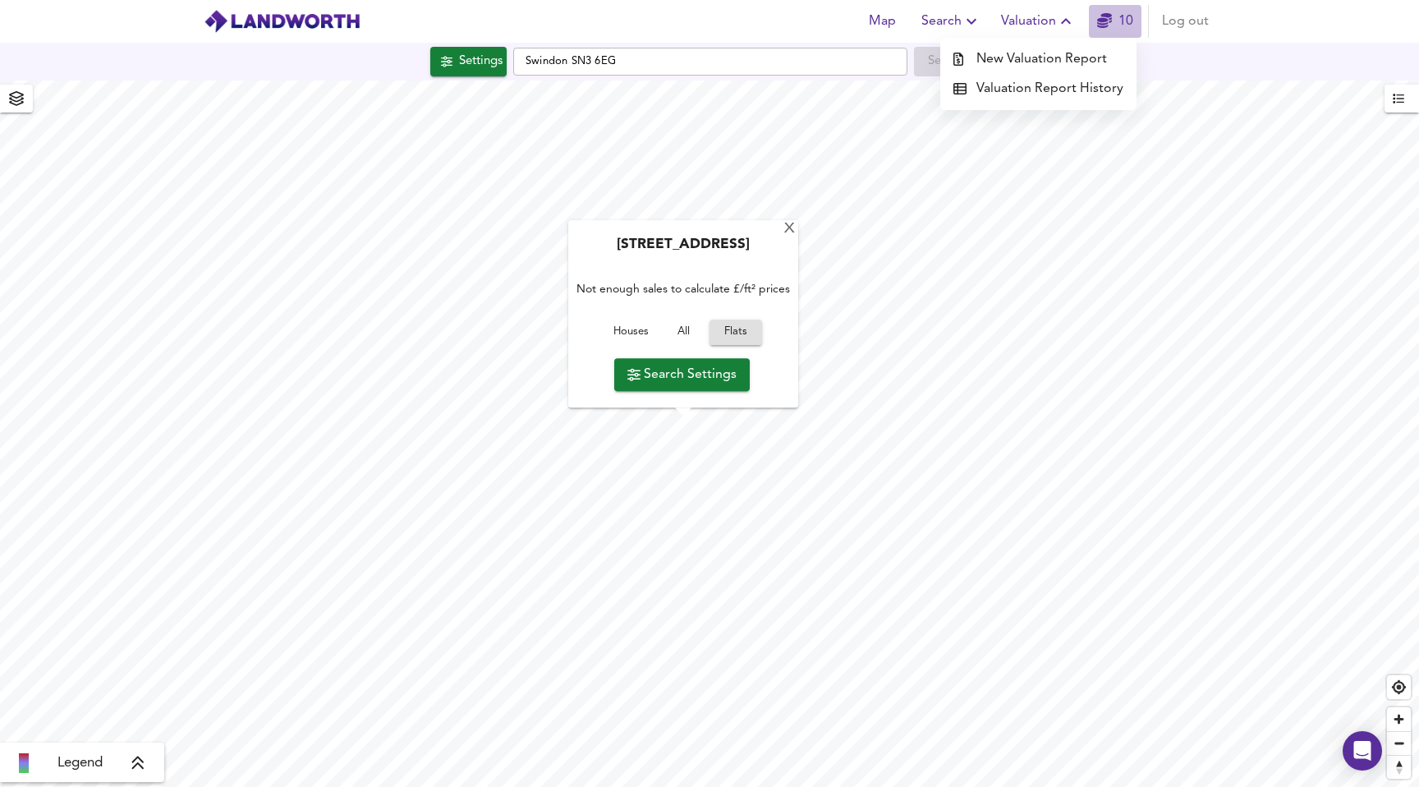
click at [1110, 27] on icon "button" at bounding box center [1104, 20] width 15 height 15
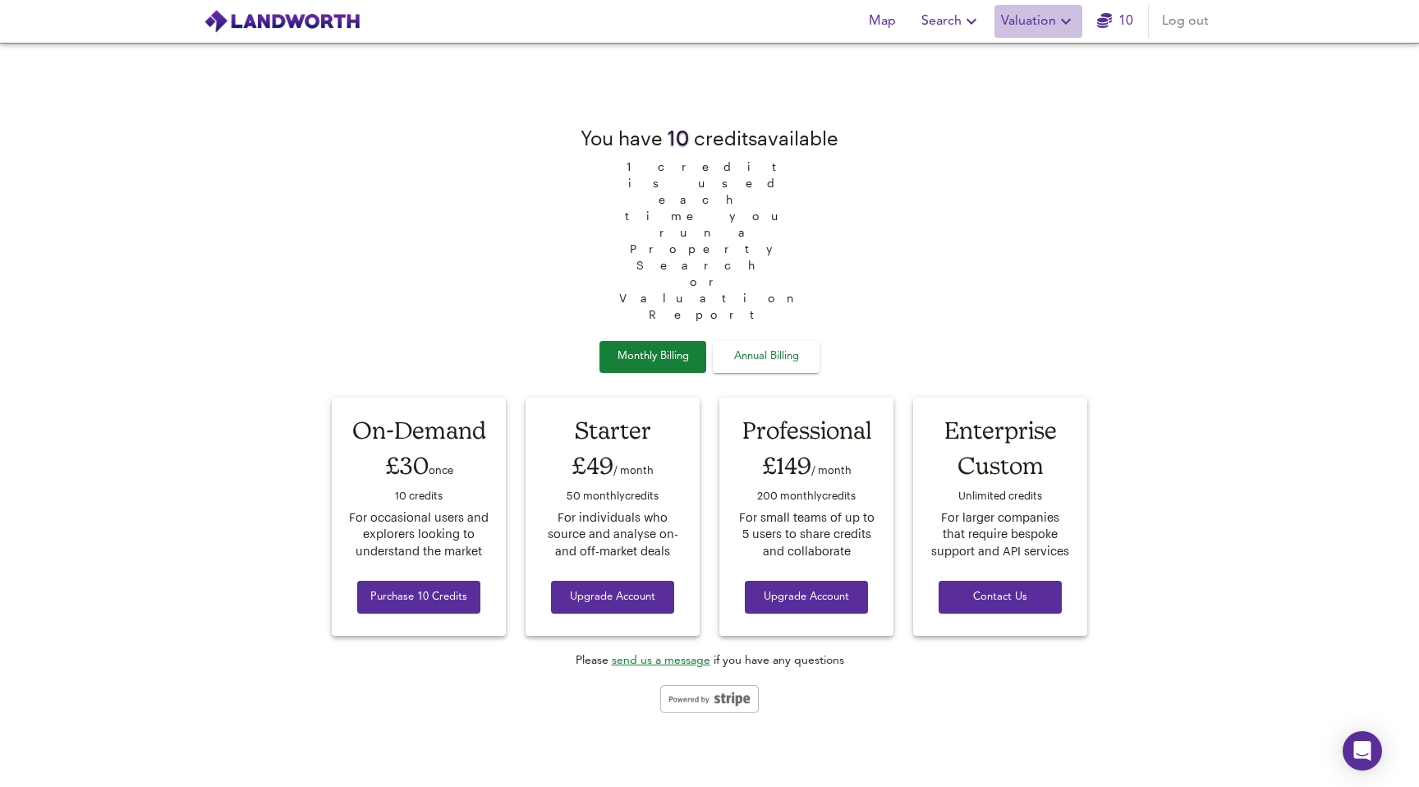
click at [1036, 25] on span "Valuation" at bounding box center [1038, 21] width 75 height 23
click at [887, 30] on span "Map" at bounding box center [881, 21] width 39 height 23
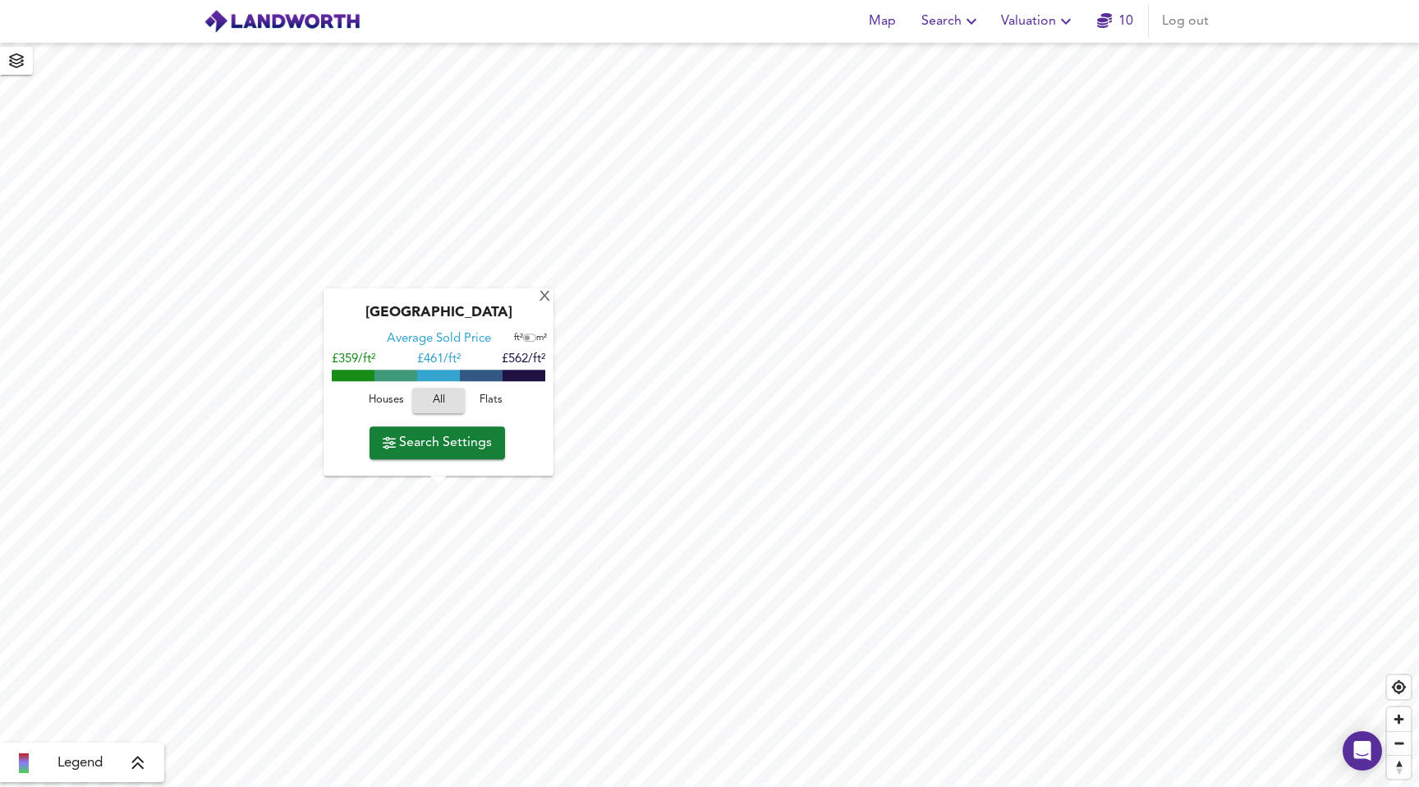
click at [132, 759] on icon at bounding box center [138, 763] width 15 height 16
click at [544, 296] on div "X" at bounding box center [545, 298] width 14 height 16
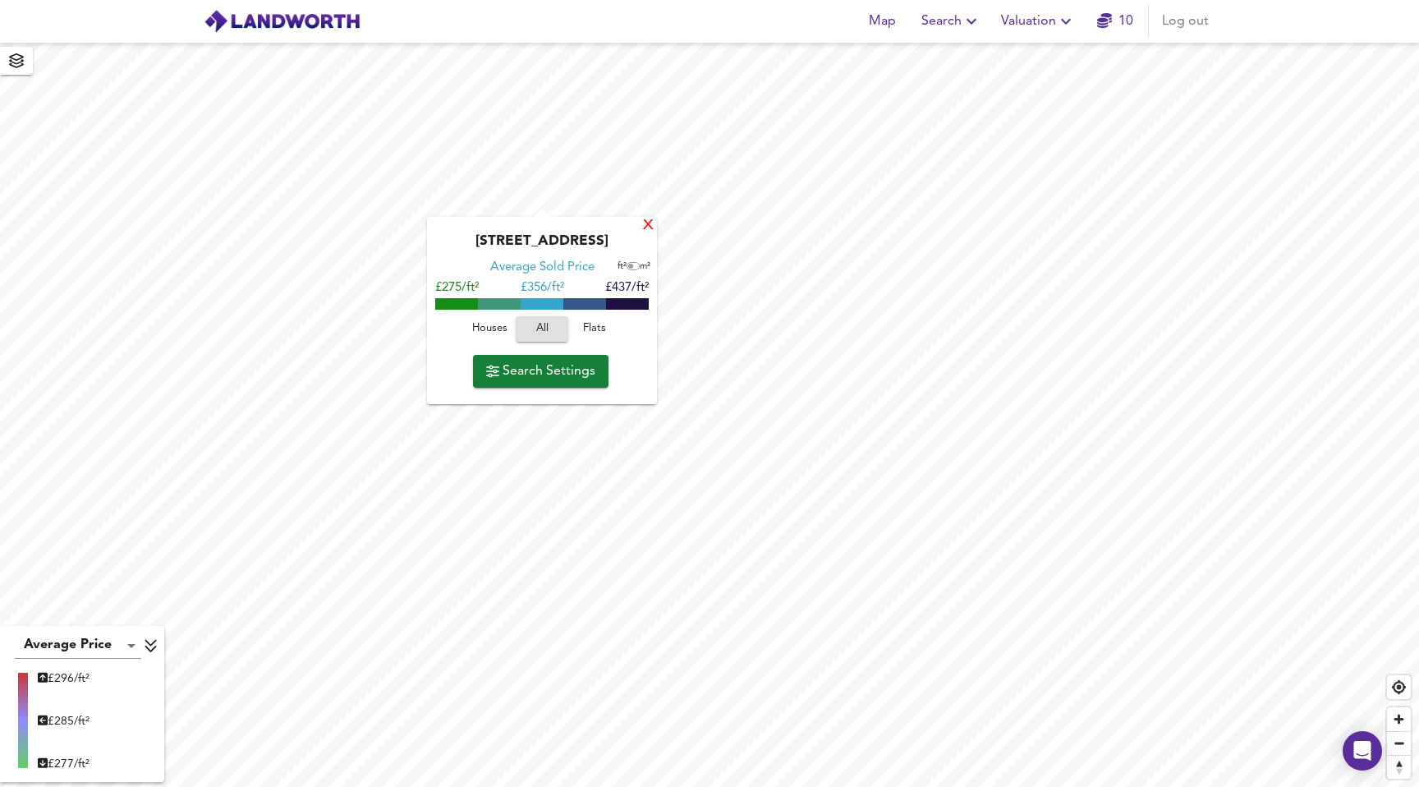
click at [648, 223] on div "X" at bounding box center [648, 226] width 14 height 16
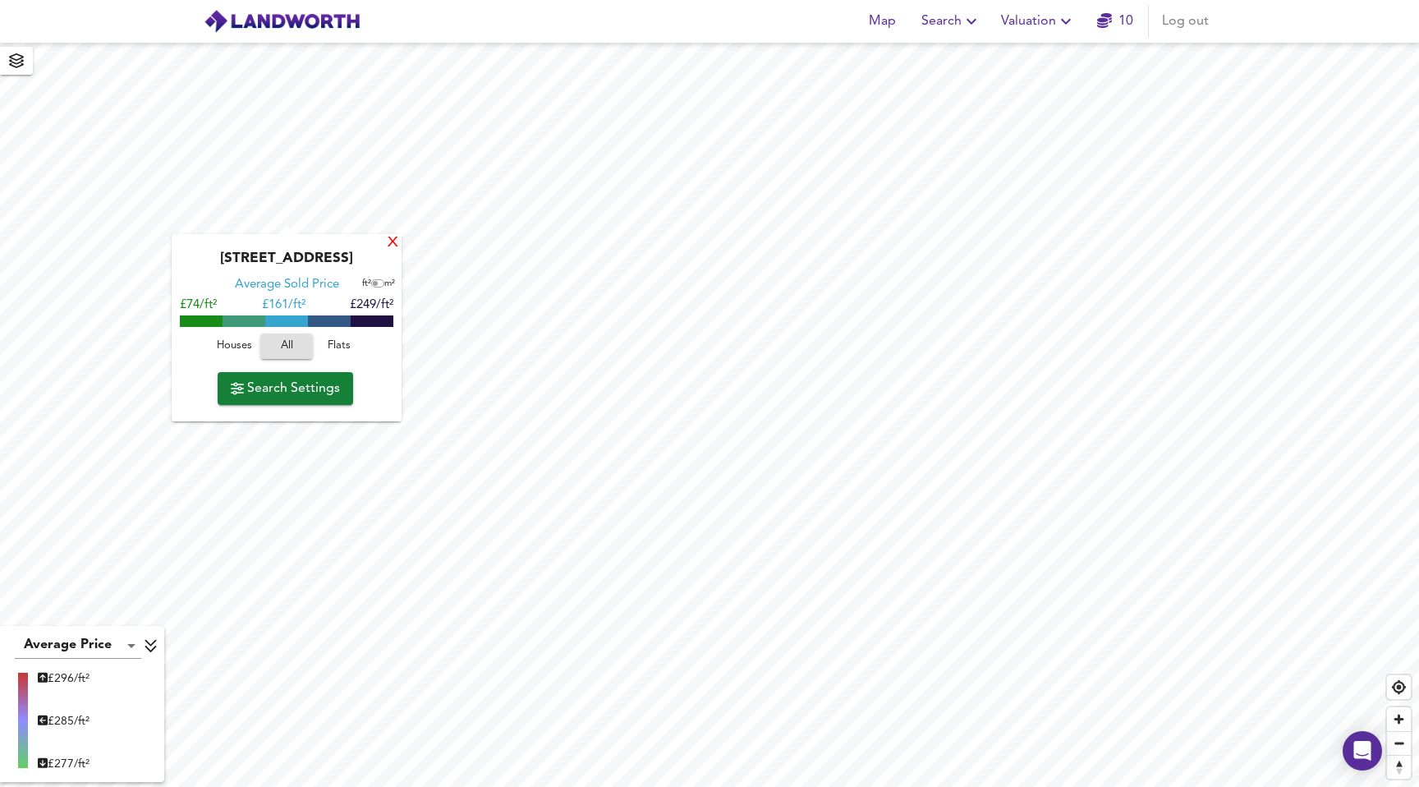
click at [395, 240] on div "X" at bounding box center [393, 243] width 14 height 16
